Goal: Find specific page/section: Find specific page/section

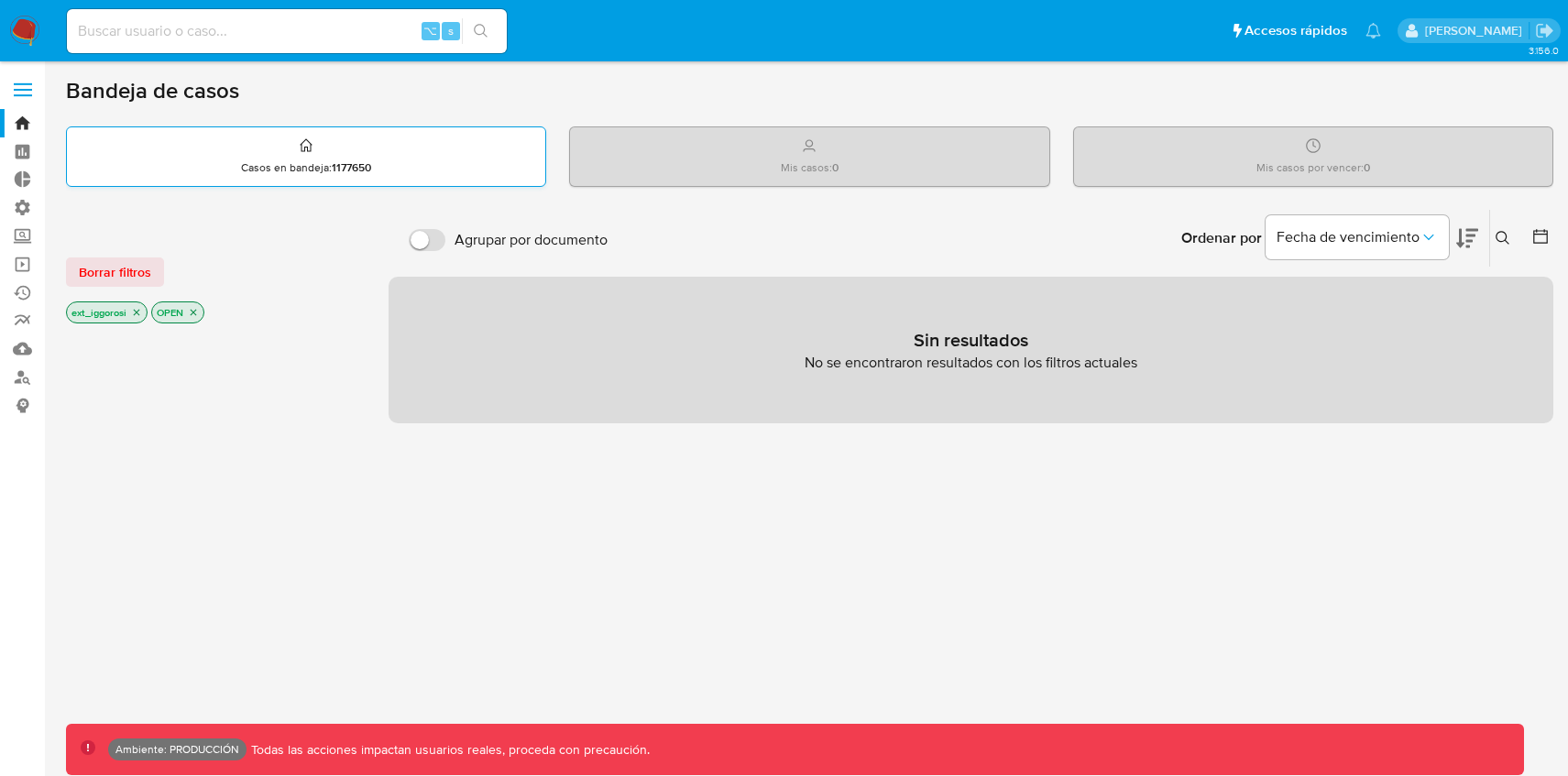
click at [511, 166] on div "Casos en bandeja : 1177650" at bounding box center [306, 157] width 479 height 59
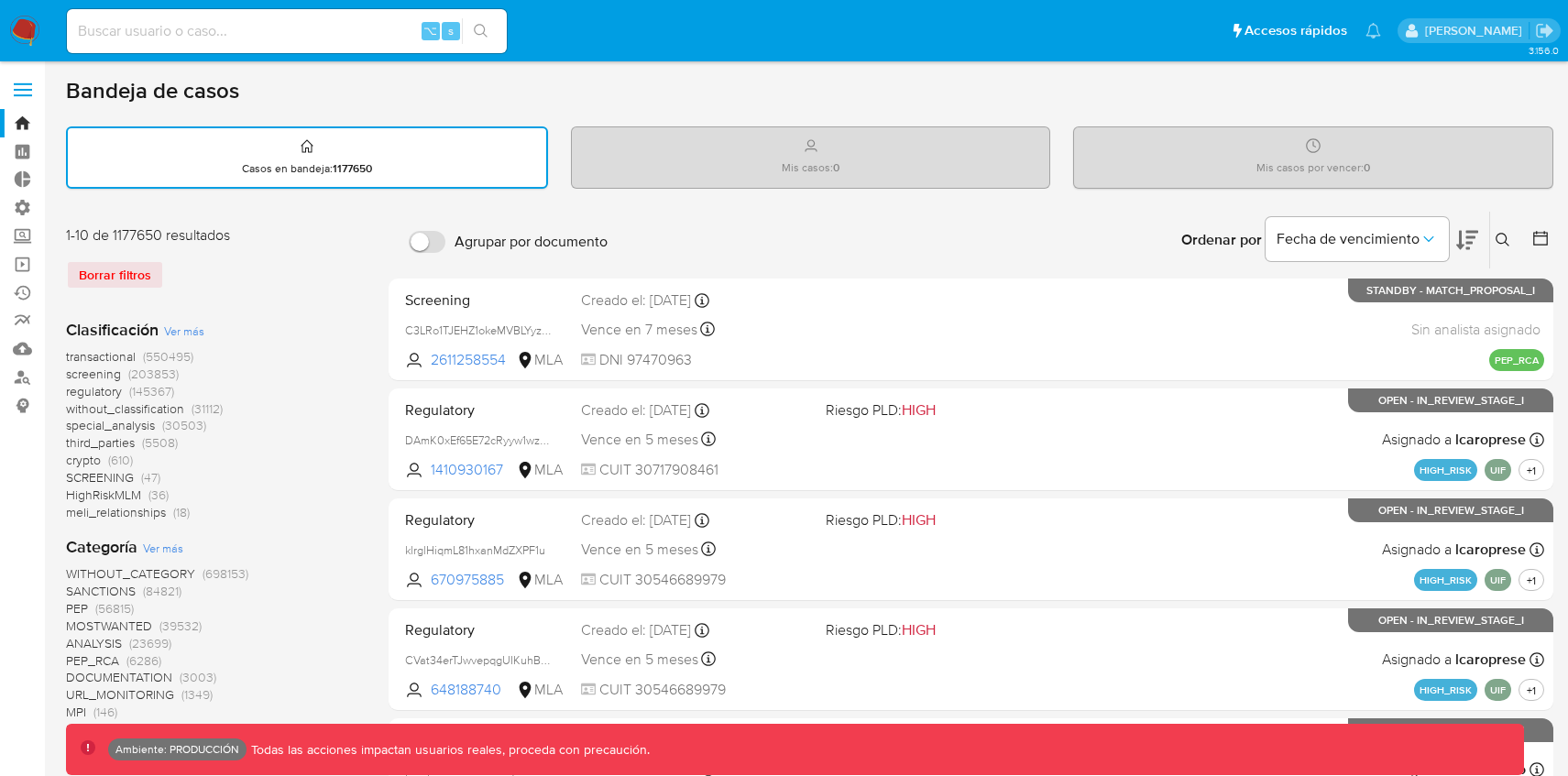
click at [704, 167] on div "Mis casos : 0" at bounding box center [811, 157] width 479 height 59
click at [147, 273] on div "Borrar filtros" at bounding box center [212, 274] width 293 height 29
click at [111, 282] on div "Borrar filtros" at bounding box center [212, 274] width 293 height 29
click at [111, 354] on span "transactional" at bounding box center [100, 356] width 69 height 18
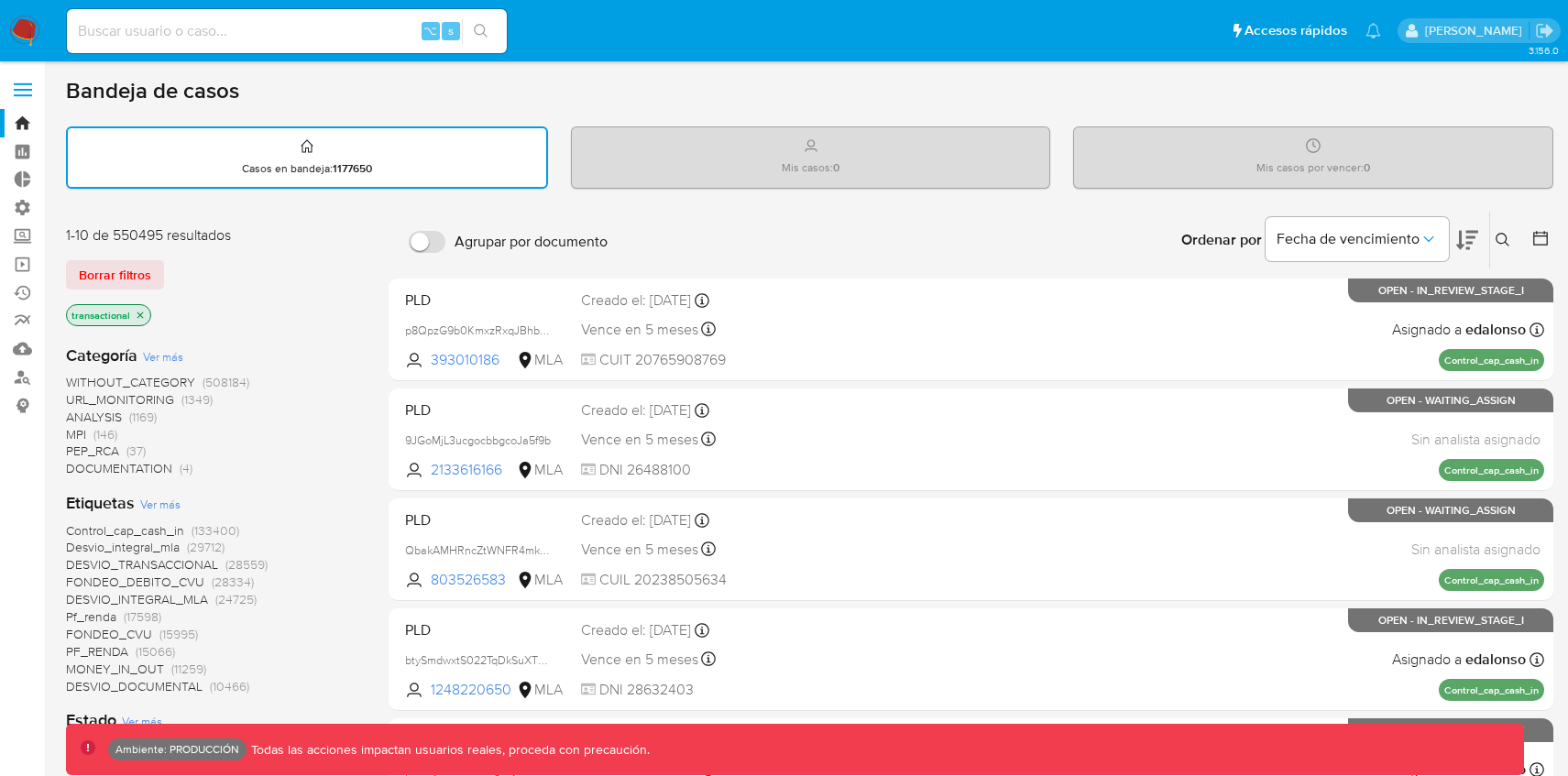
click at [143, 315] on icon "close-filter" at bounding box center [141, 315] width 11 height 11
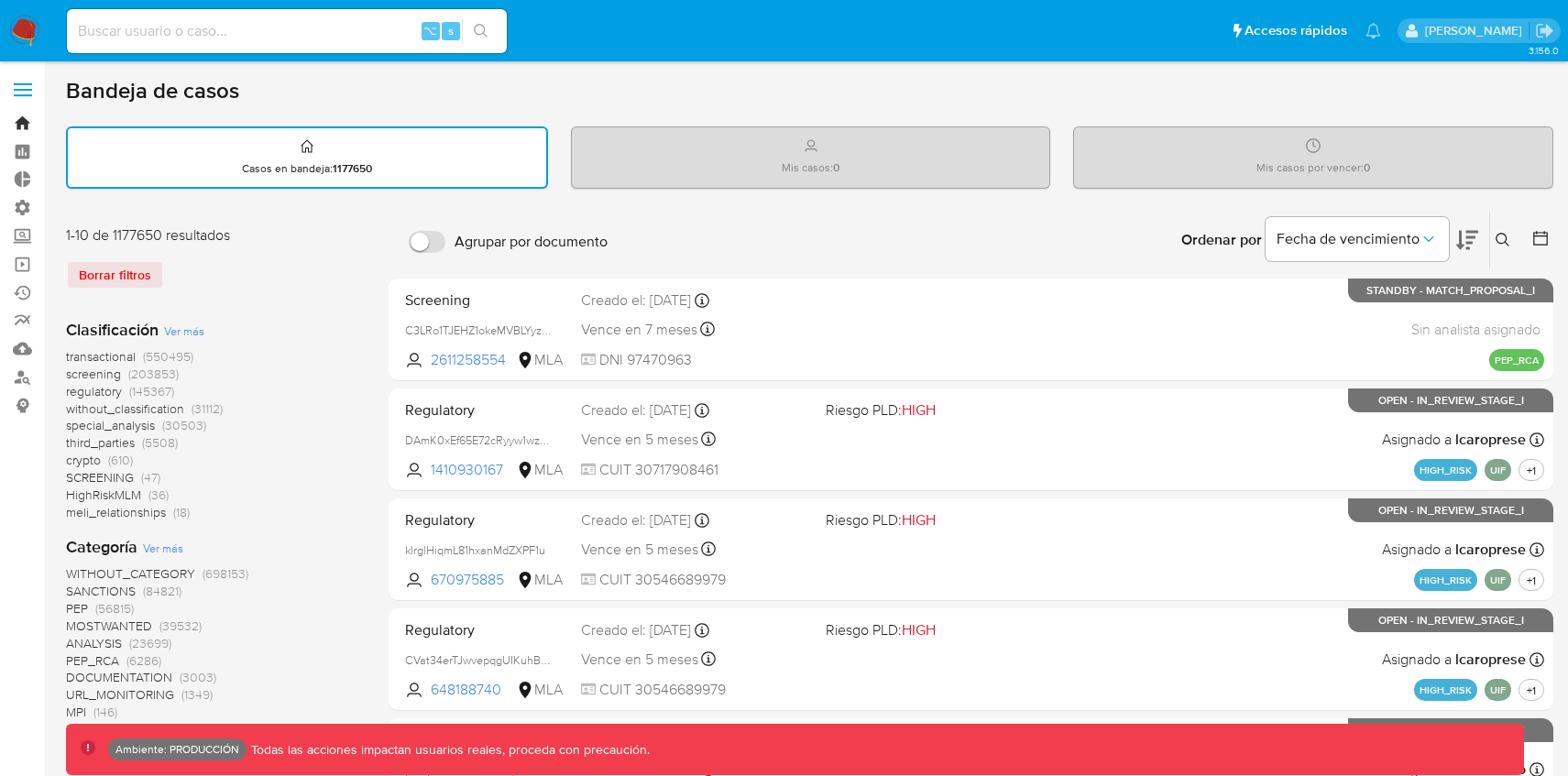
click at [21, 128] on link "Bandeja" at bounding box center [109, 123] width 218 height 28
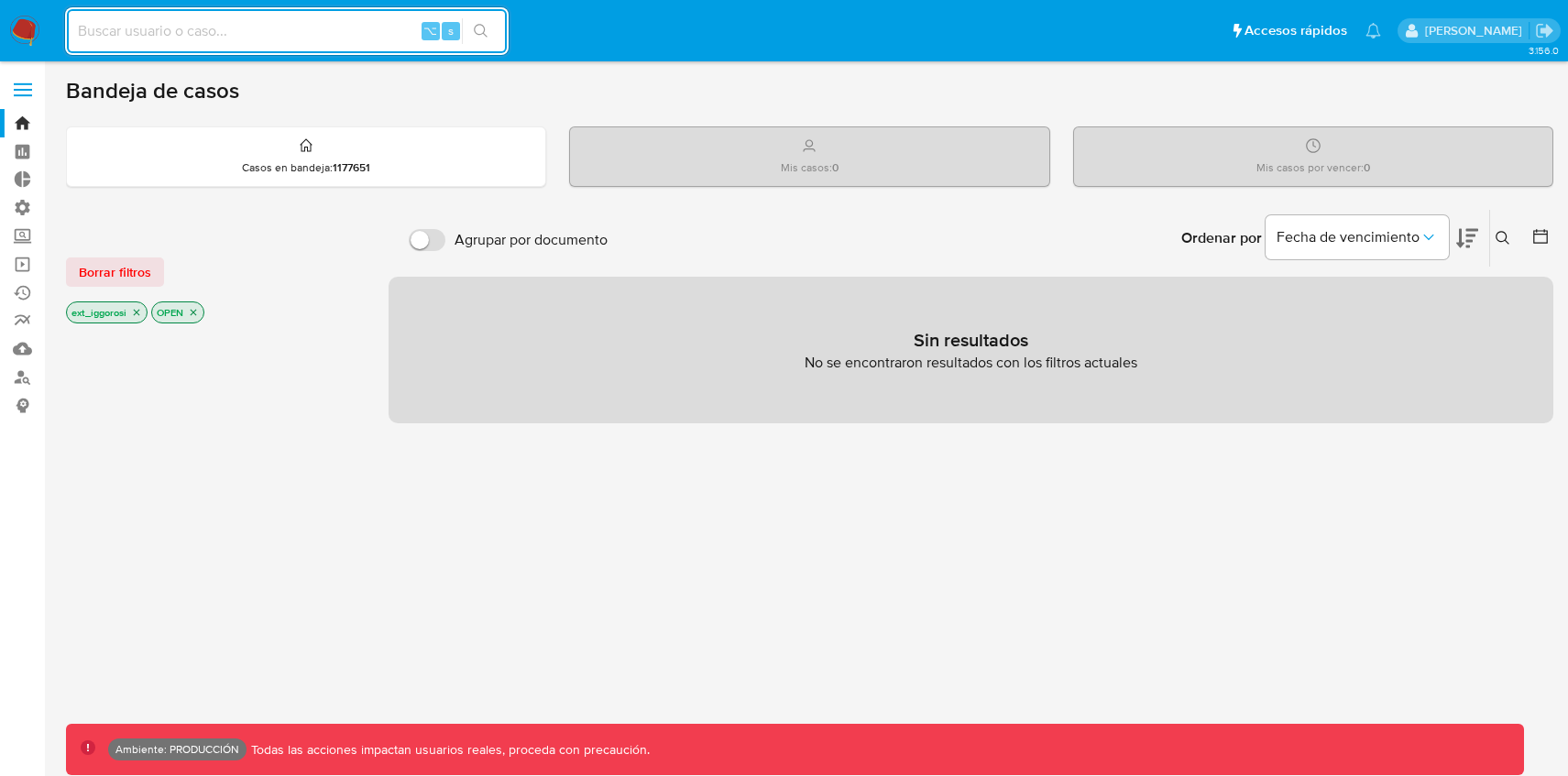
click at [471, 82] on div "Bandeja de casos" at bounding box center [809, 90] width 1487 height 28
click at [23, 39] on img at bounding box center [25, 30] width 31 height 31
click at [411, 78] on div "Bandeja de casos" at bounding box center [809, 90] width 1487 height 28
drag, startPoint x: 57, startPoint y: 109, endPoint x: 956, endPoint y: 171, distance: 901.1
click at [957, 171] on main "3.156.0 Ambiente: PRODUCCIÓN Todas las acciones impactan usuarios reales, proce…" at bounding box center [784, 525] width 1568 height 1050
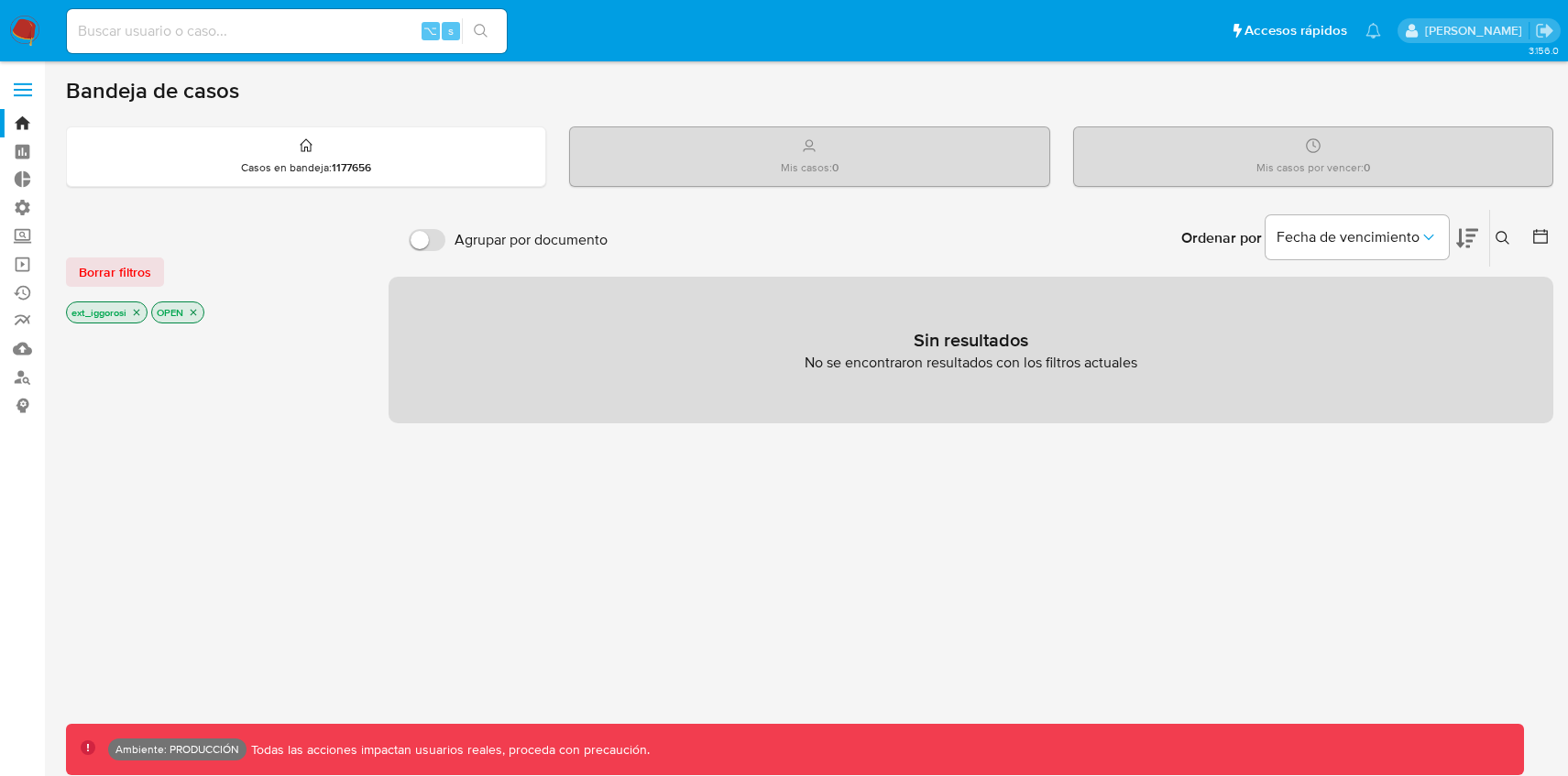
click at [531, 89] on div "Bandeja de casos" at bounding box center [809, 90] width 1487 height 28
click at [106, 266] on span "Borrar filtros" at bounding box center [115, 272] width 72 height 26
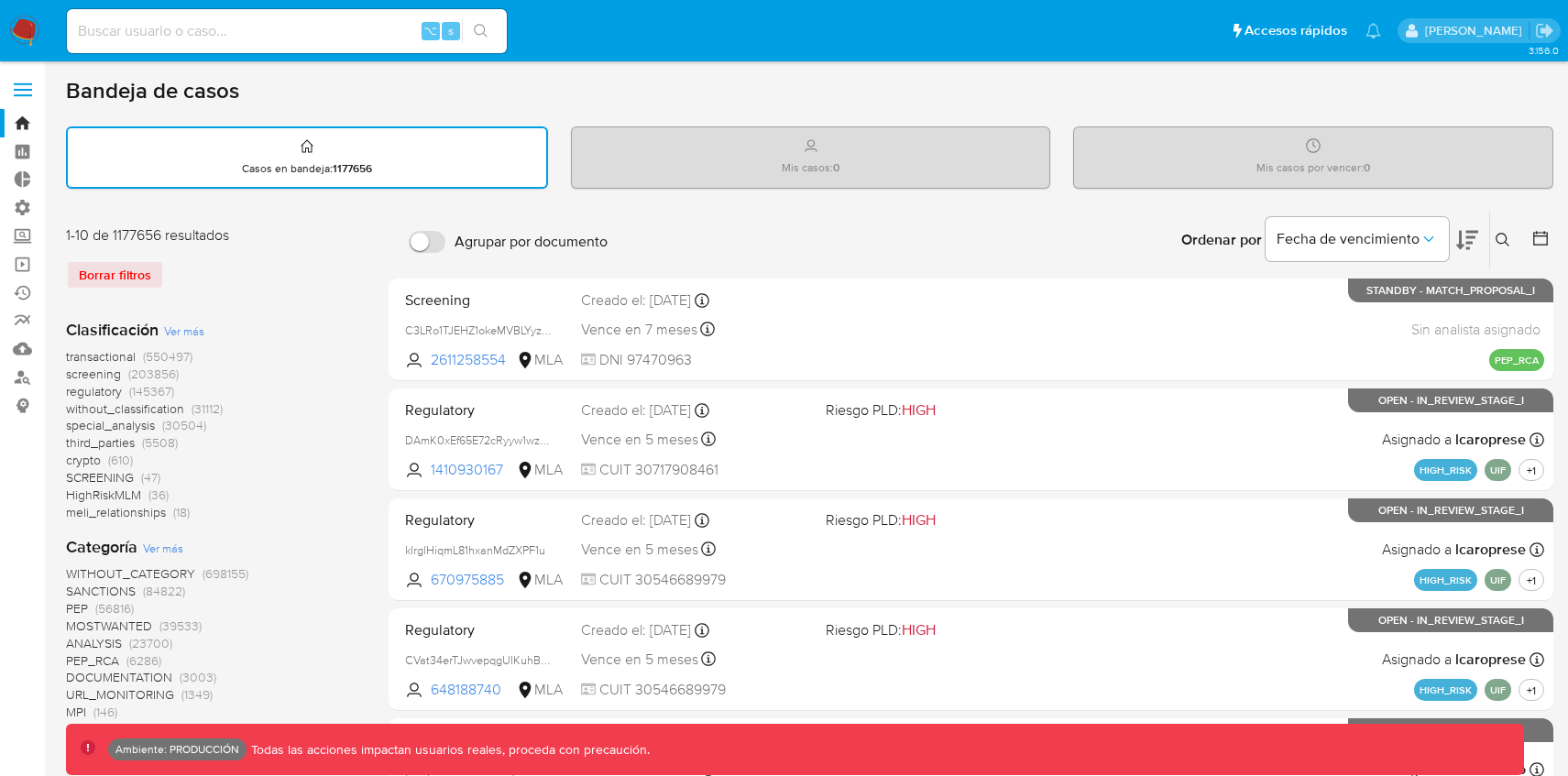
click at [24, 86] on label at bounding box center [23, 89] width 46 height 39
click at [0, 0] on input "checkbox" at bounding box center [0, 0] width 0 height 0
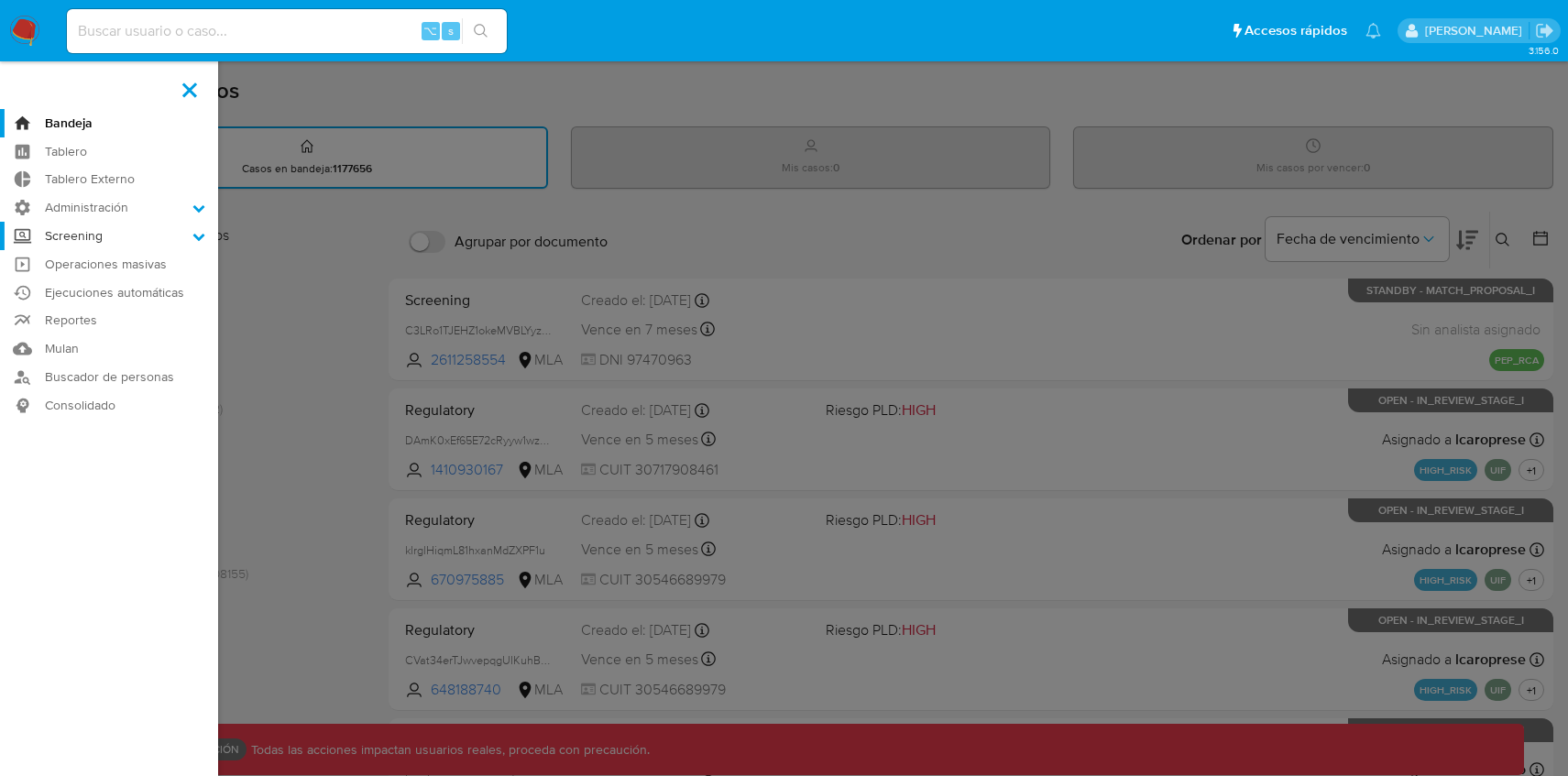
click at [189, 237] on label "Screening" at bounding box center [109, 236] width 218 height 28
click at [0, 0] on input "Screening" at bounding box center [0, 0] width 0 height 0
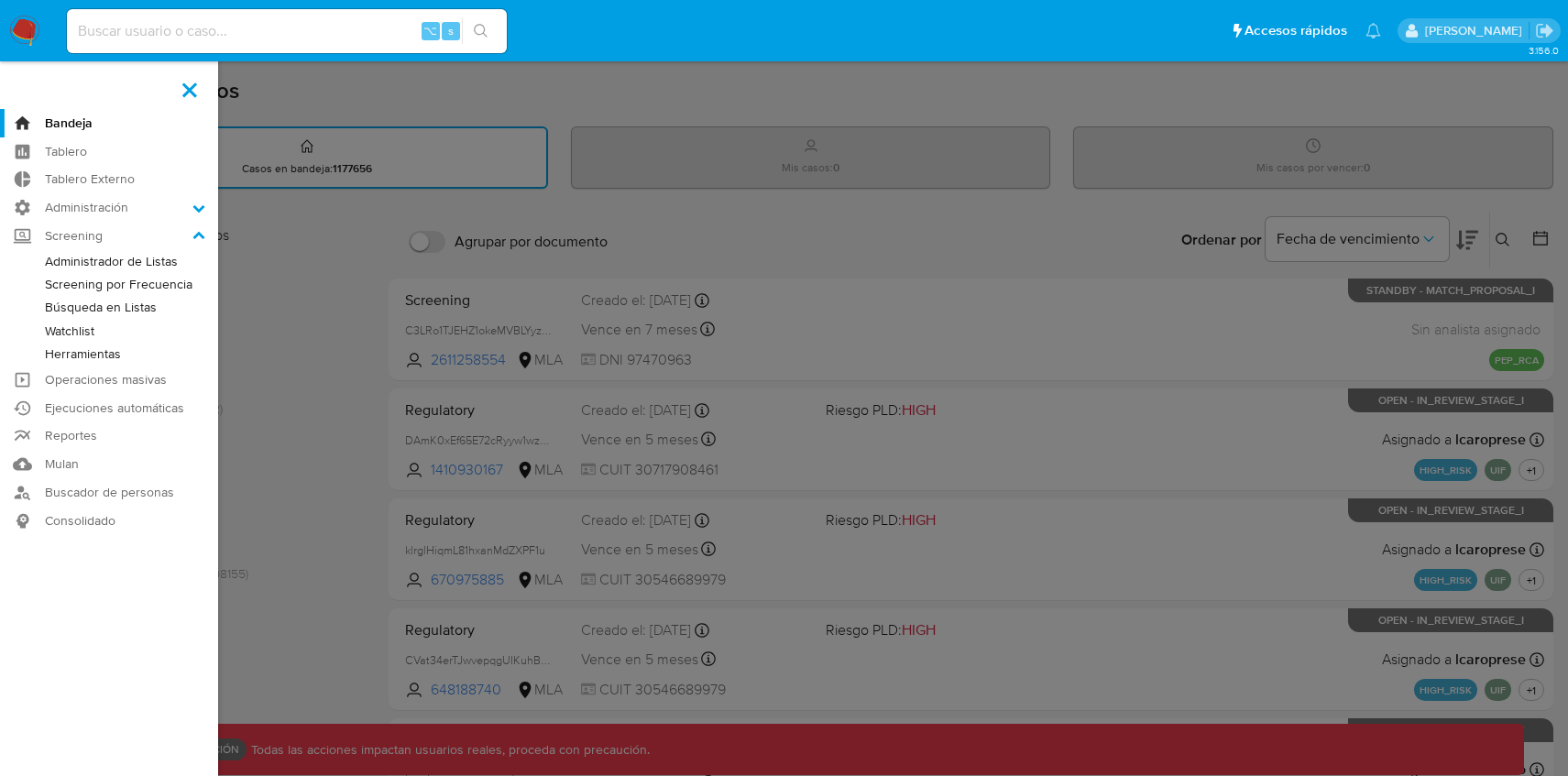
click at [358, 271] on label at bounding box center [784, 388] width 1568 height 776
click at [0, 0] on input "checkbox" at bounding box center [0, 0] width 0 height 0
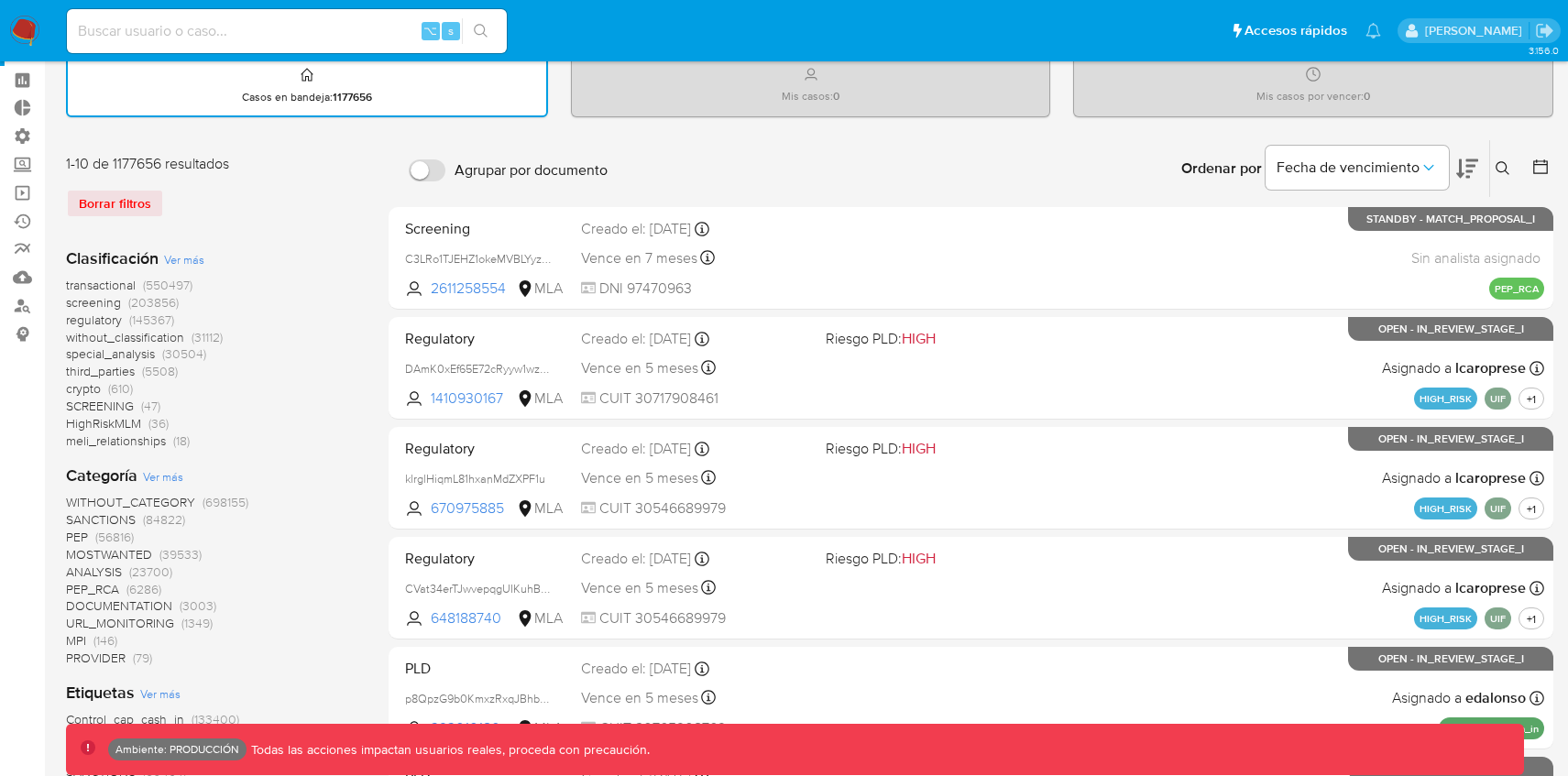
scroll to position [57, 0]
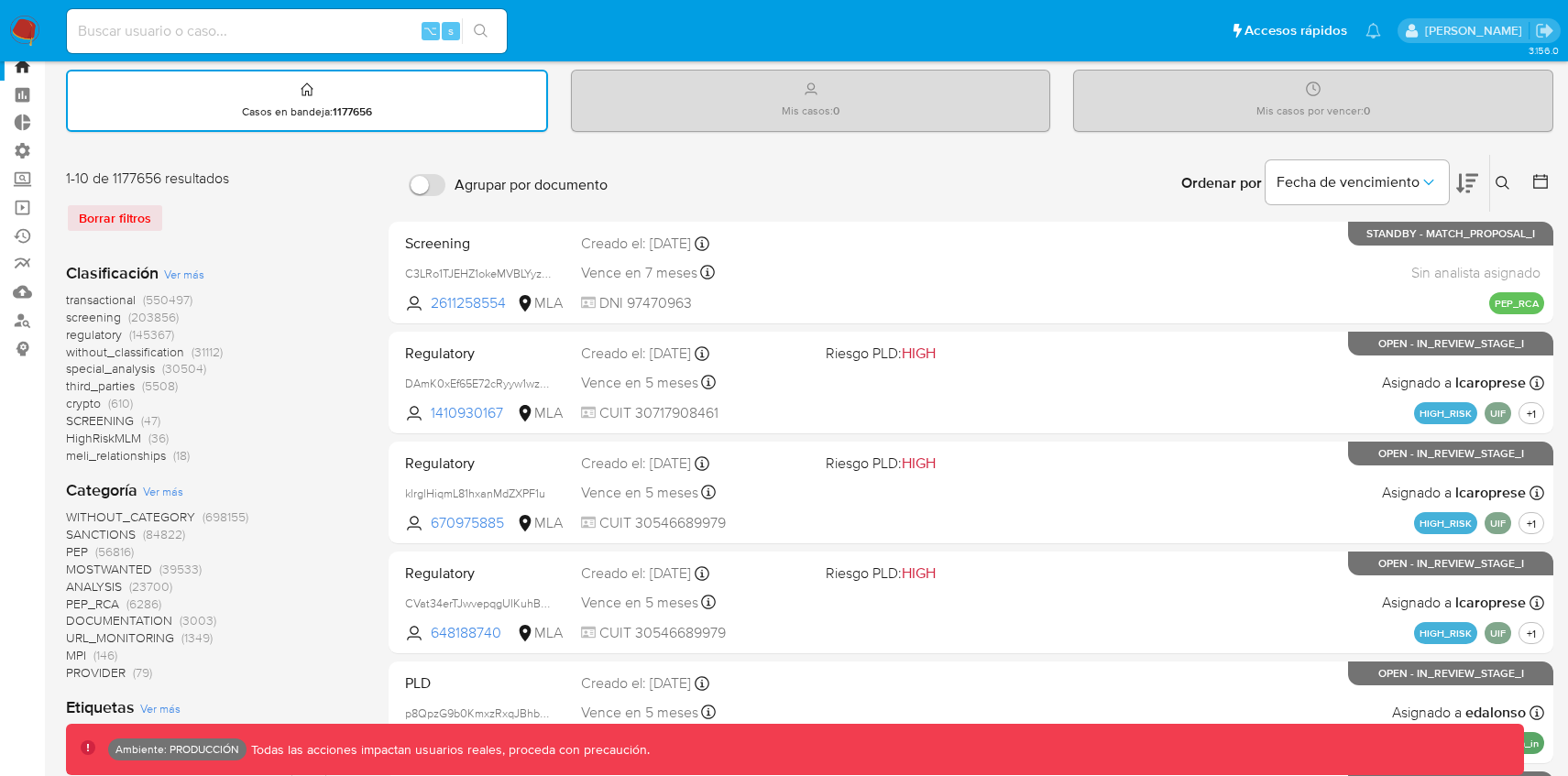
click at [104, 314] on span "screening" at bounding box center [93, 316] width 55 height 18
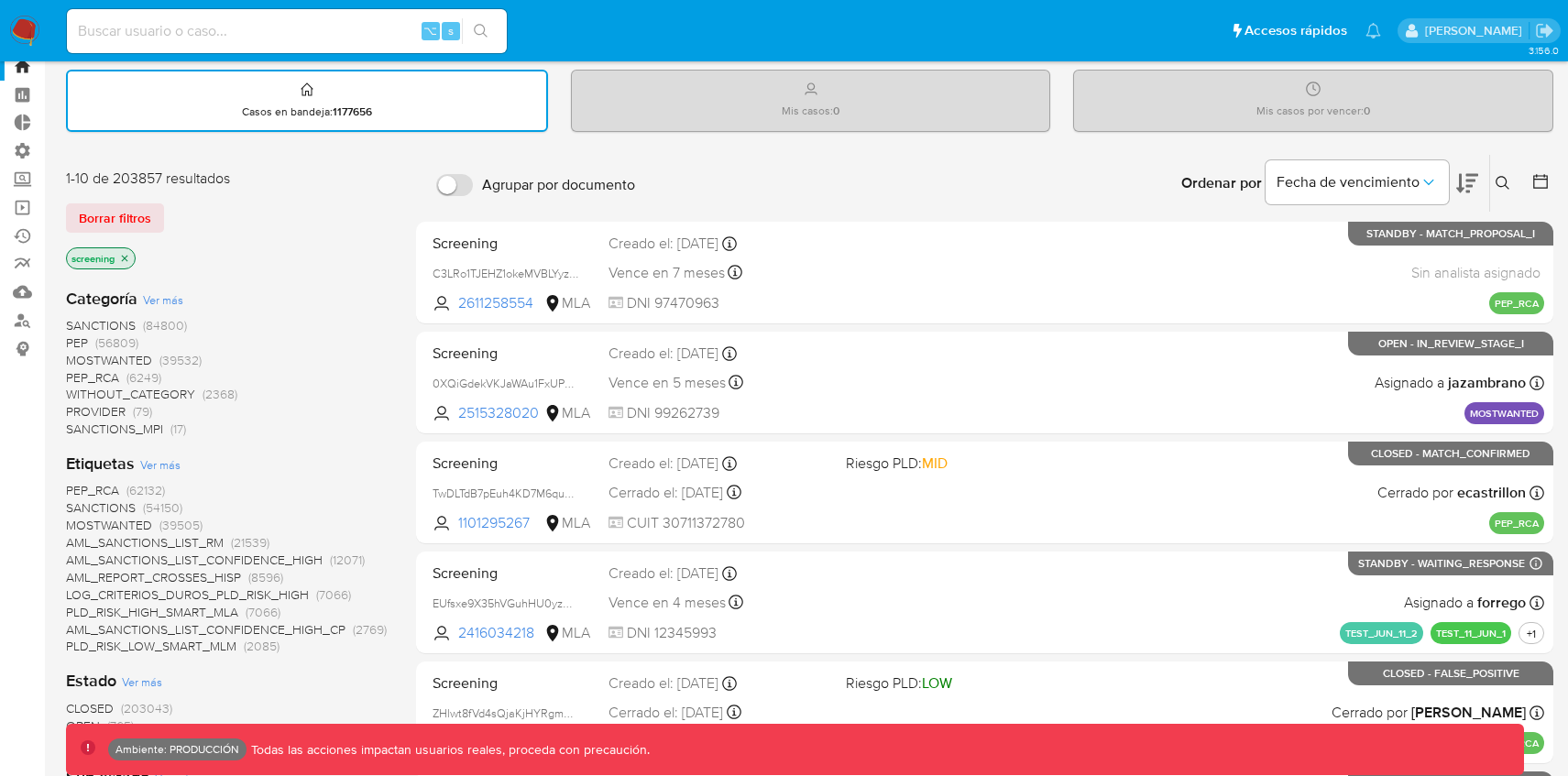
click at [97, 324] on span "SANCTIONS" at bounding box center [100, 325] width 69 height 18
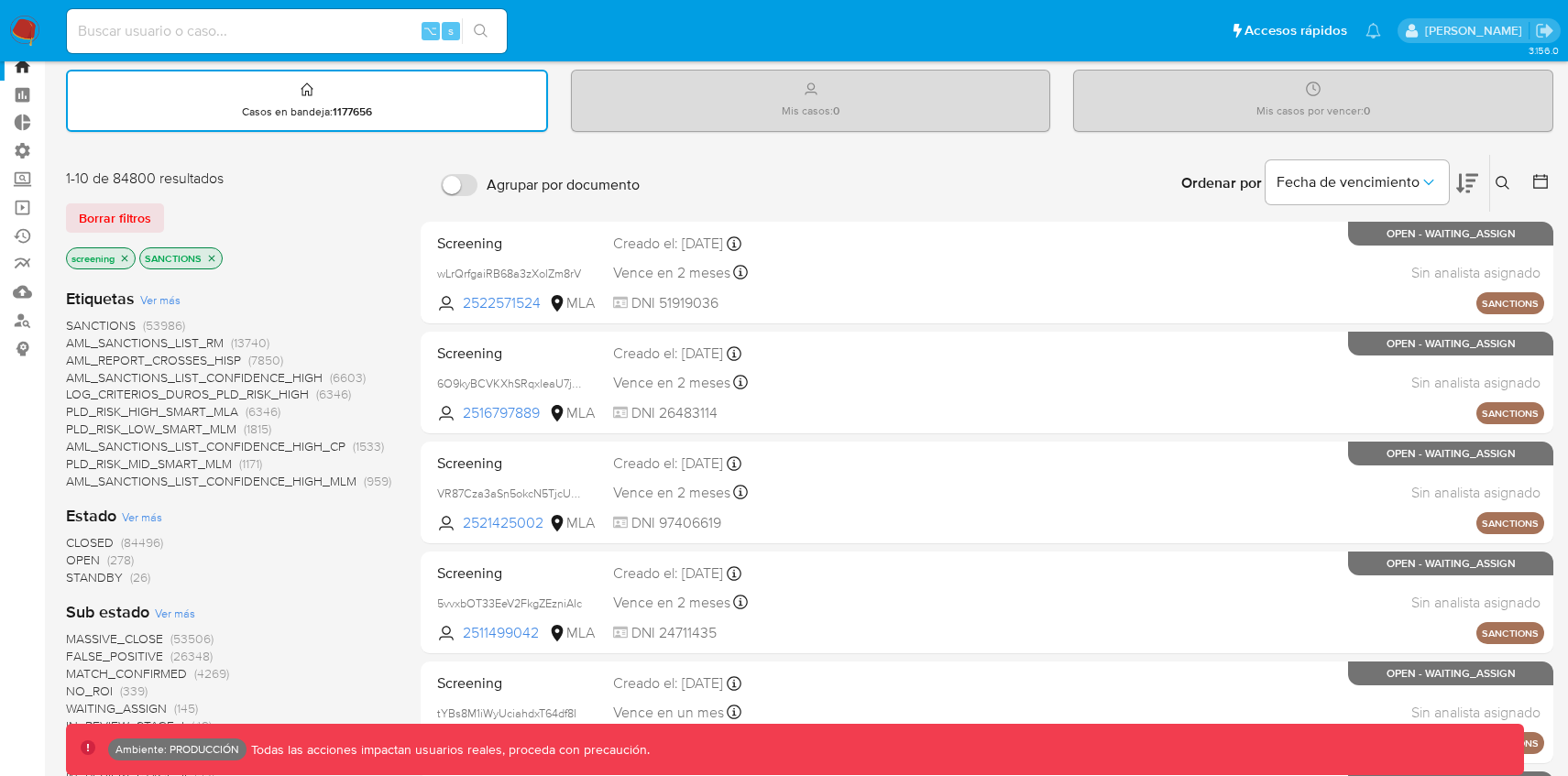
click at [92, 377] on span "AML_SANCTIONS_LIST_CONFIDENCE_HIGH" at bounding box center [194, 377] width 256 height 18
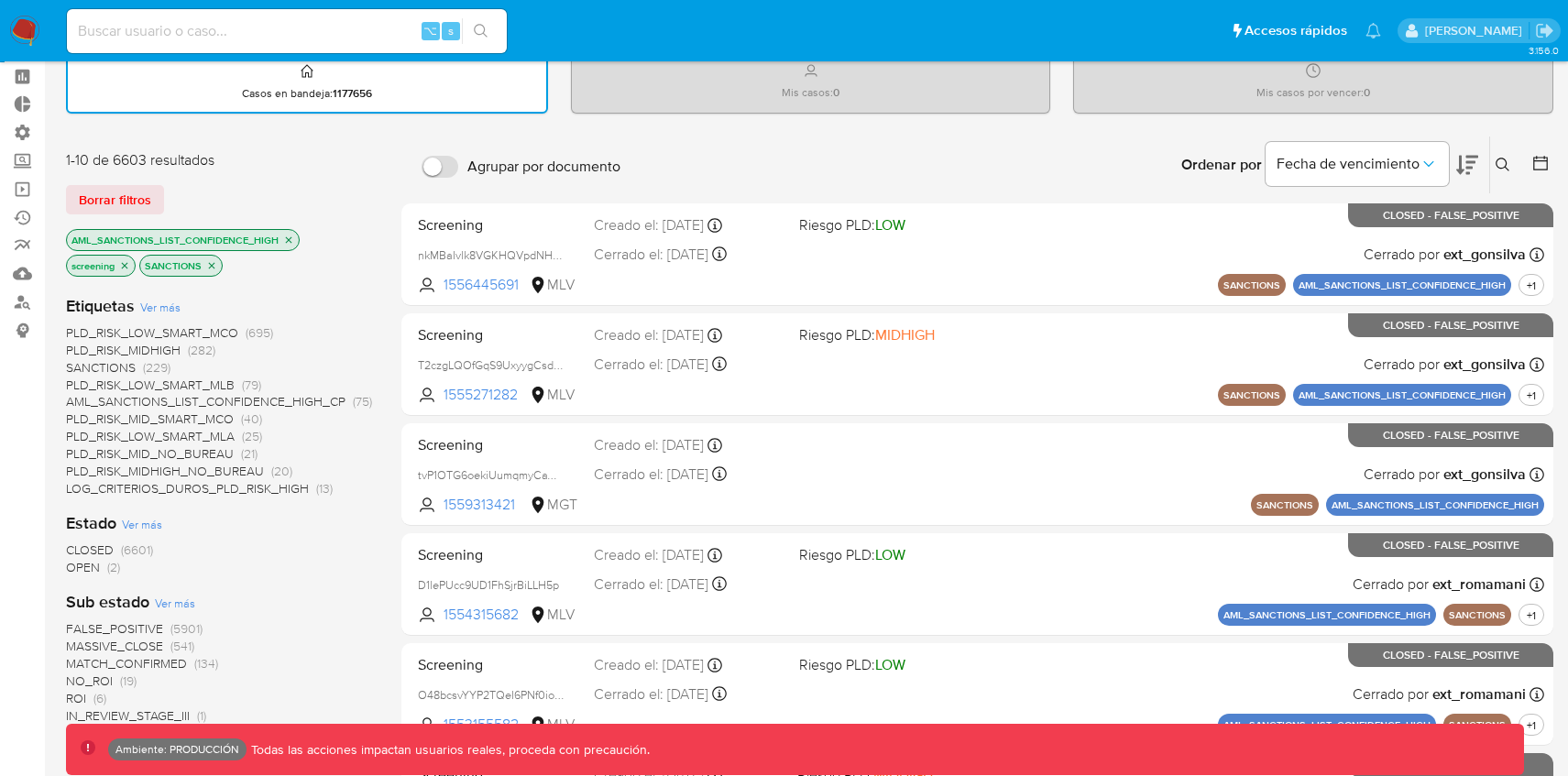
scroll to position [98, 0]
